Goal: Task Accomplishment & Management: Manage account settings

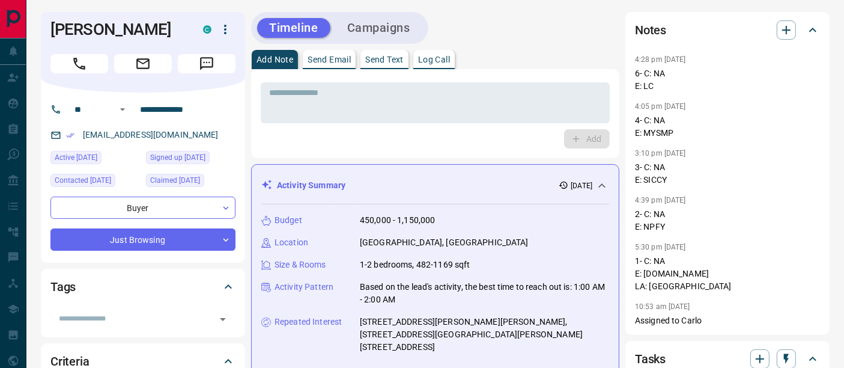
click at [455, 52] on button "Log Call" at bounding box center [433, 59] width 41 height 19
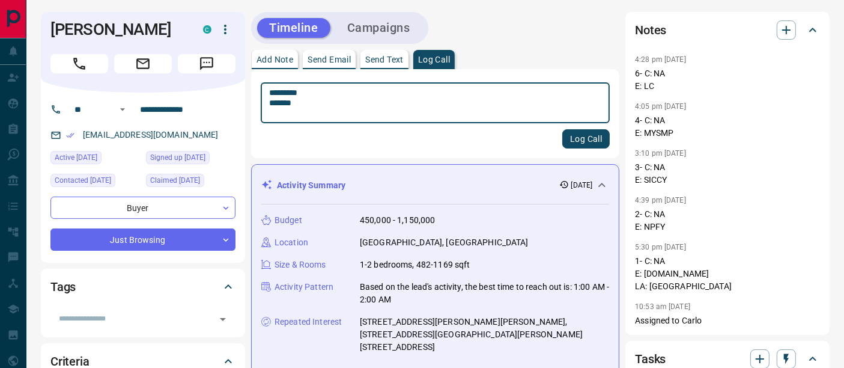
type textarea "********* *******"
click at [592, 140] on button "Log Call" at bounding box center [585, 138] width 47 height 19
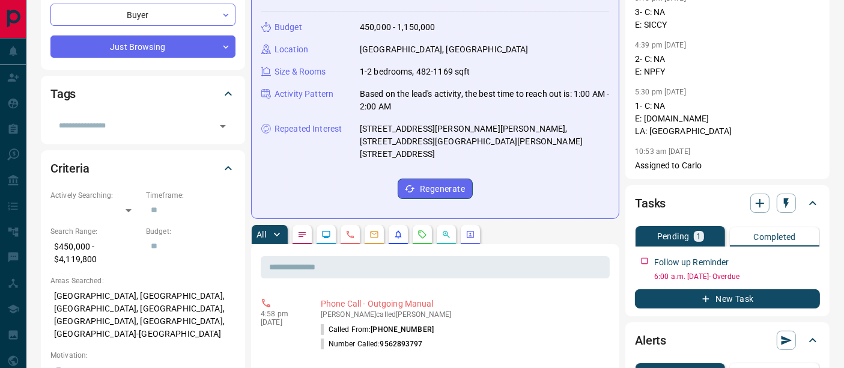
scroll to position [267, 0]
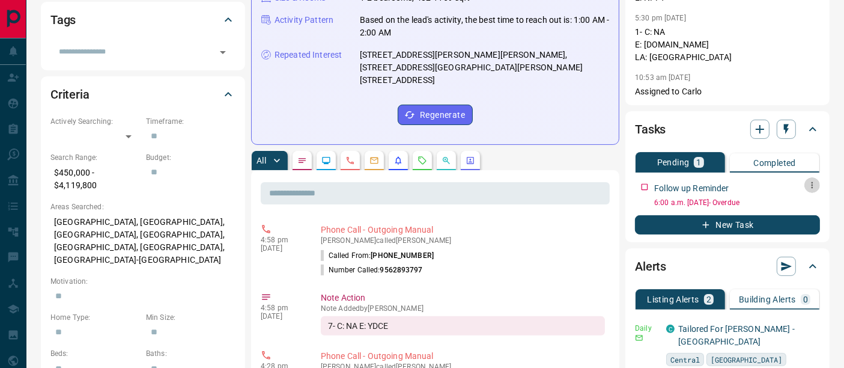
click at [815, 184] on icon "button" at bounding box center [812, 185] width 10 height 10
click at [805, 202] on li "Edit" at bounding box center [792, 207] width 53 height 18
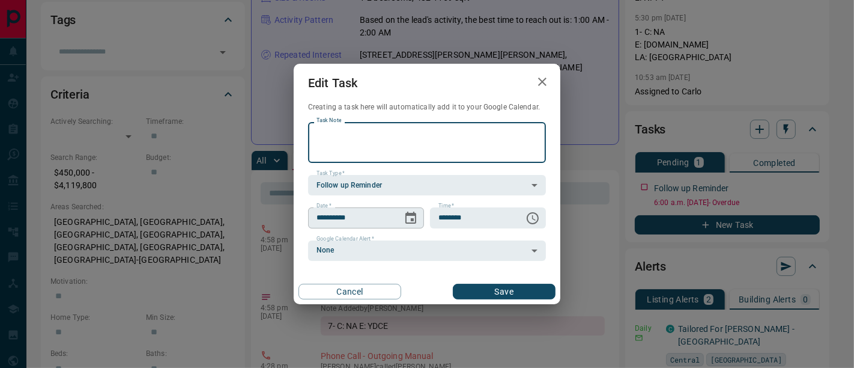
click at [408, 214] on icon "Choose date, selected date is Aug 18, 2025" at bounding box center [410, 217] width 11 height 12
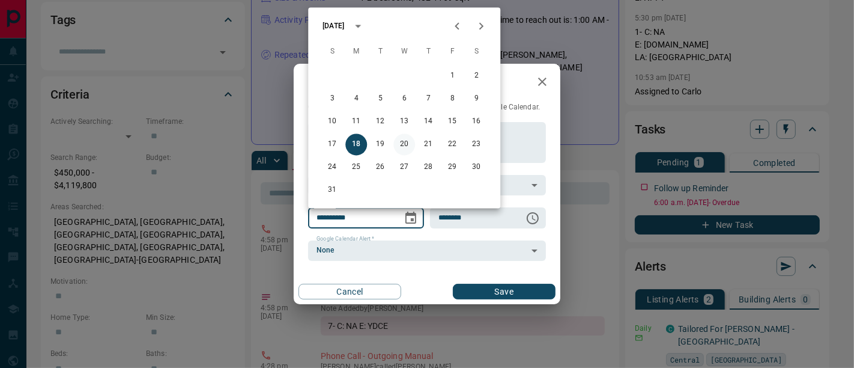
click at [404, 146] on button "20" at bounding box center [404, 145] width 22 height 22
type input "**********"
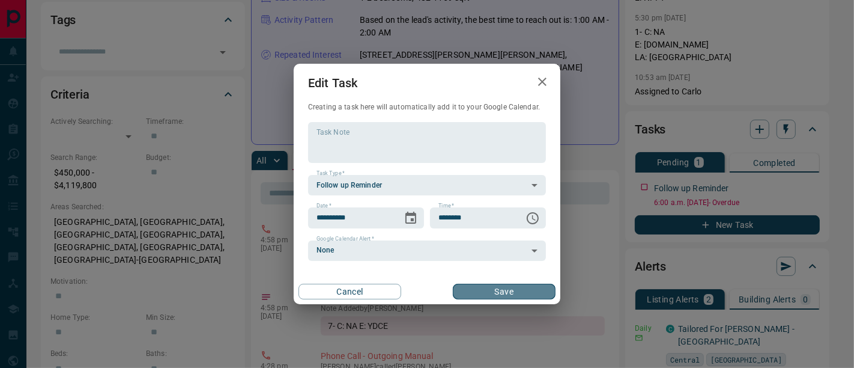
click at [485, 287] on button "Save" at bounding box center [504, 291] width 103 height 16
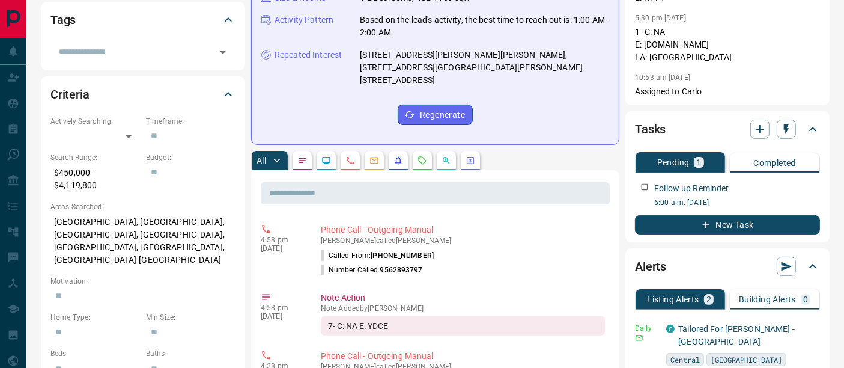
scroll to position [67, 0]
